Goal: Task Accomplishment & Management: Manage account settings

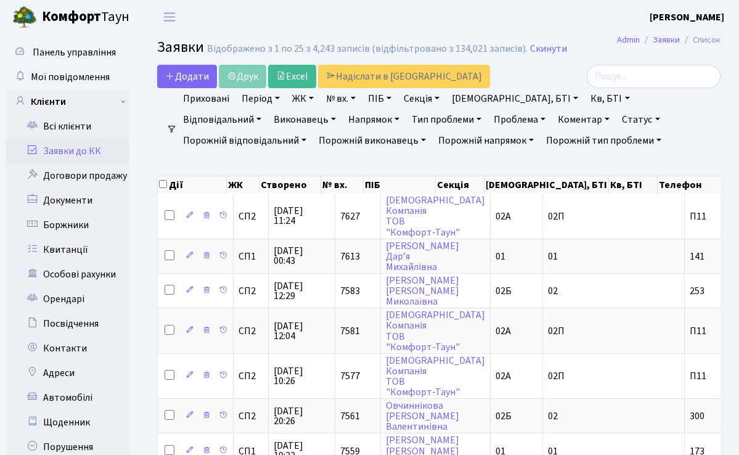
select select "25"
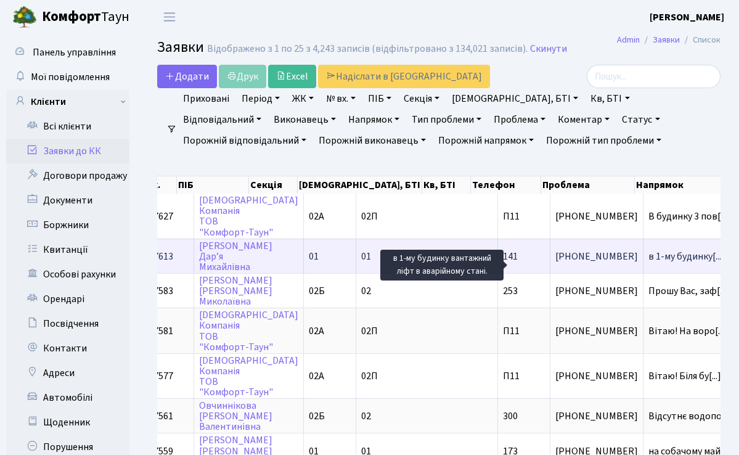
scroll to position [0, 210]
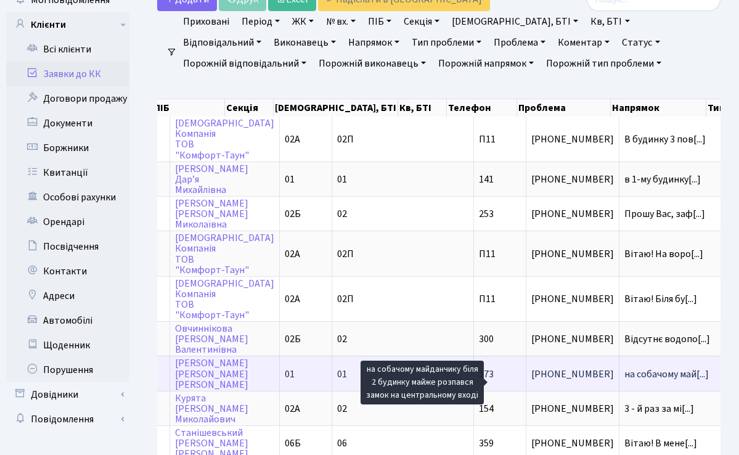
click at [624, 381] on span "на собачому май[...]" at bounding box center [666, 374] width 84 height 14
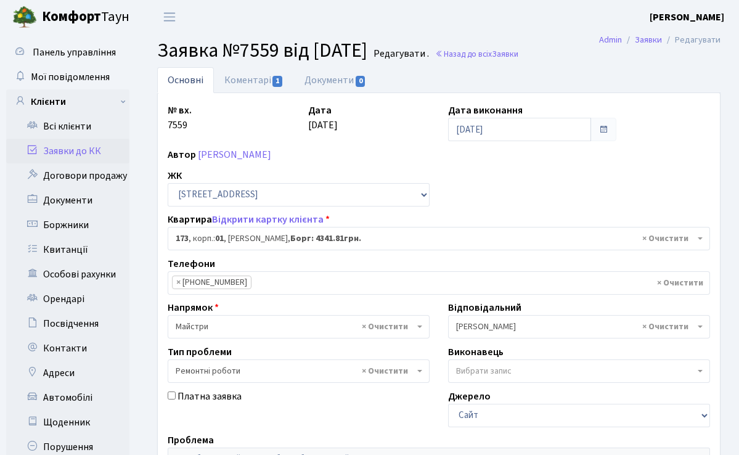
select select "20098"
select select "62"
click at [270, 84] on link "Коментарі 1" at bounding box center [254, 79] width 80 height 25
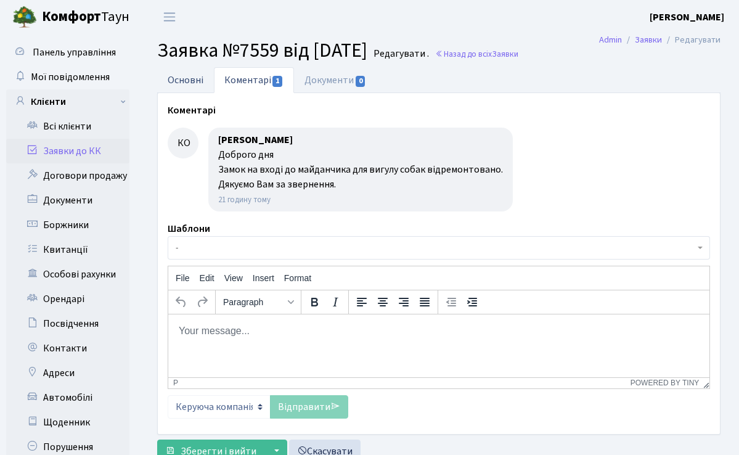
click at [205, 76] on link "Основні" at bounding box center [185, 79] width 57 height 25
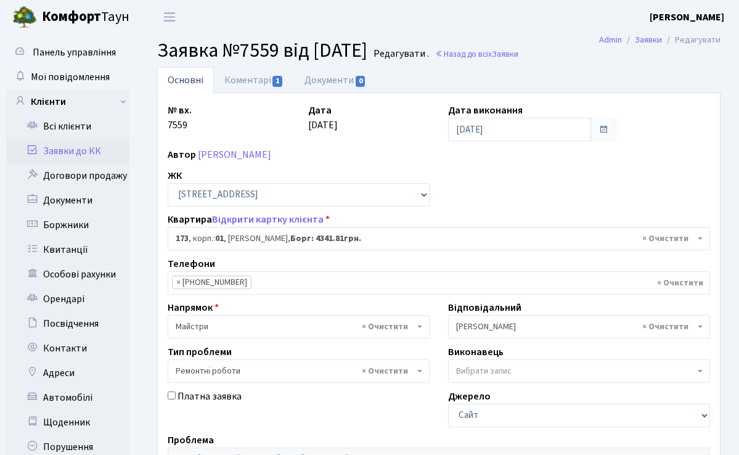
click at [46, 146] on link "Заявки до КК" at bounding box center [67, 151] width 123 height 25
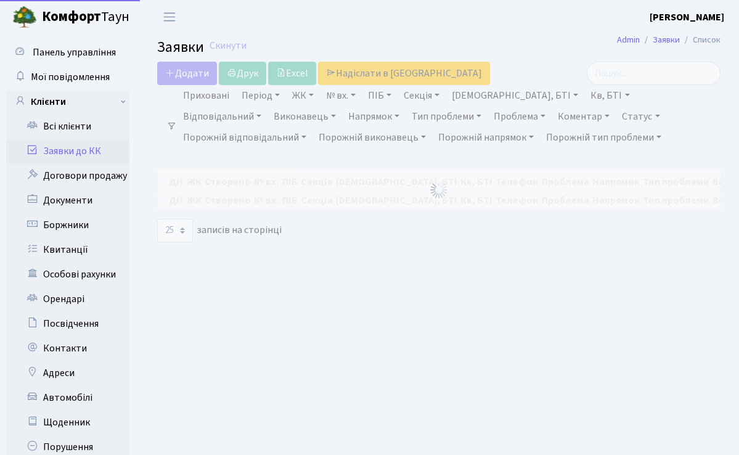
select select "25"
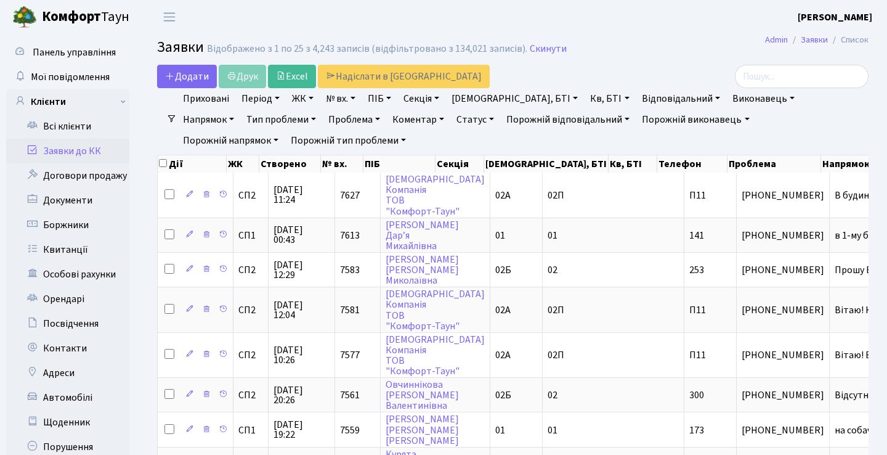
click at [599, 31] on header "Комфорт Таун Анна Г. Мій обліковий запис Вийти" at bounding box center [443, 17] width 887 height 34
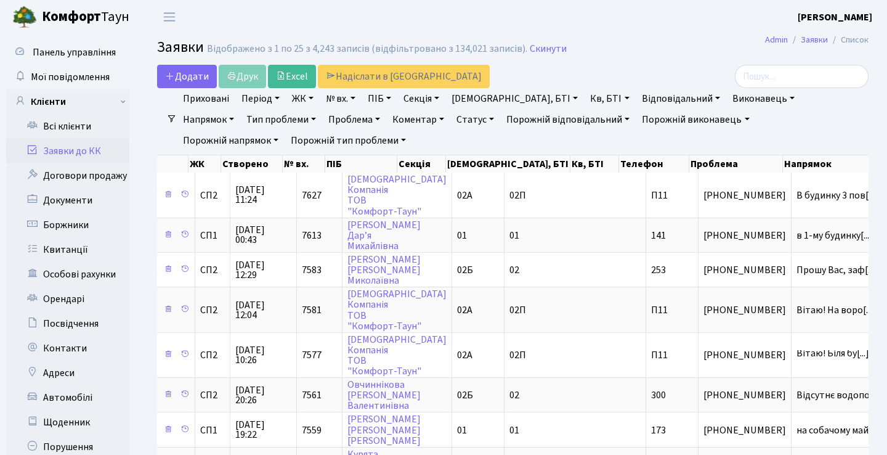
click at [667, 46] on h2 "Заявки Відображено з 1 по 25 з 4,243 записів (відфільтровано з 134,021 записів)…" at bounding box center [513, 49] width 712 height 21
